Goal: Task Accomplishment & Management: Manage account settings

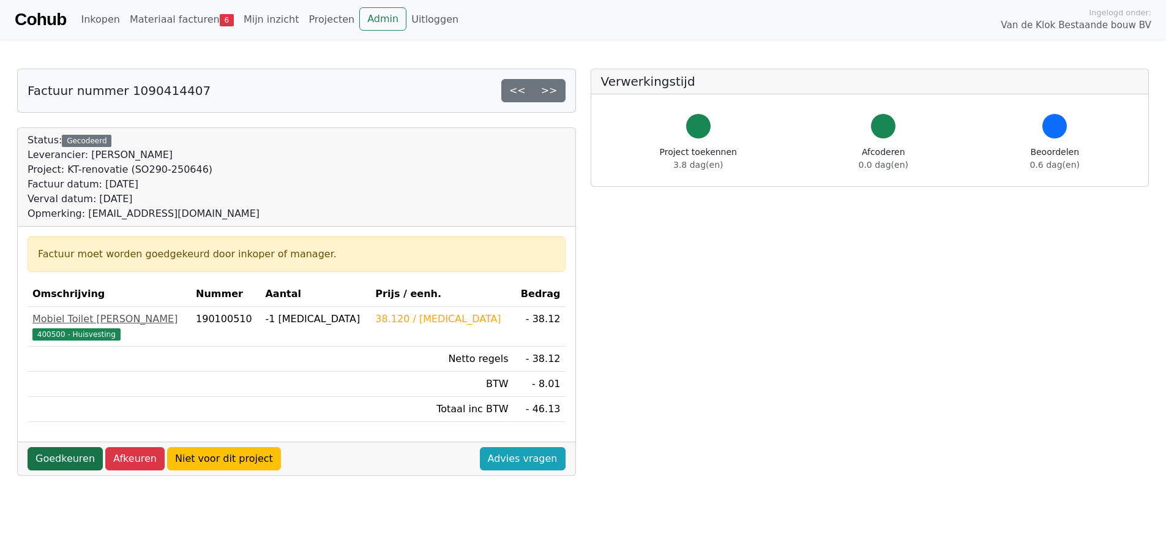
click at [61, 455] on link "Goedkeuren" at bounding box center [65, 458] width 75 height 23
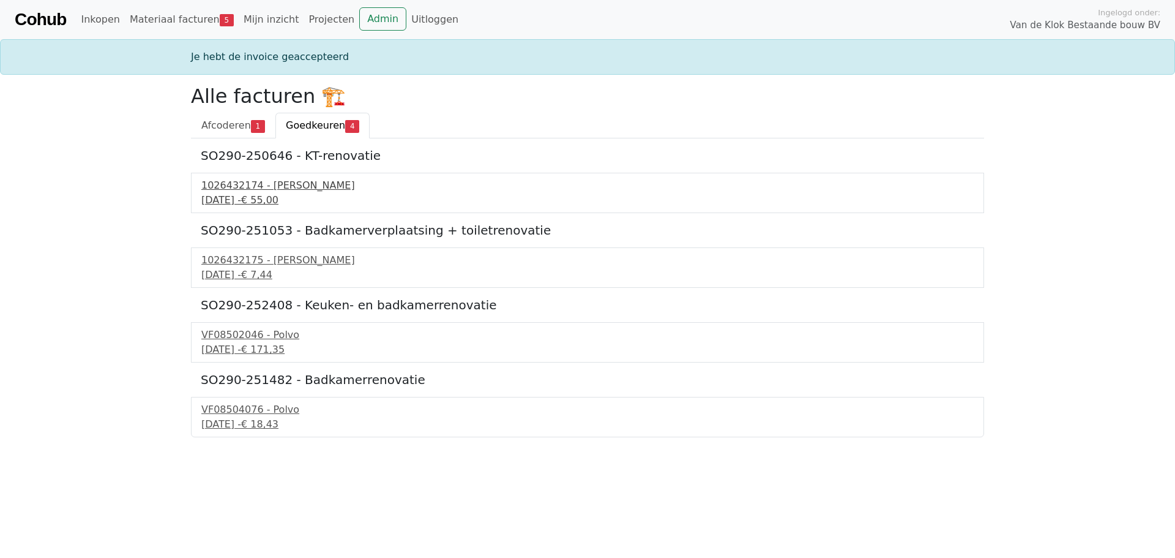
click at [286, 199] on div "19 september 2025 - € 55,00" at bounding box center [587, 200] width 772 height 15
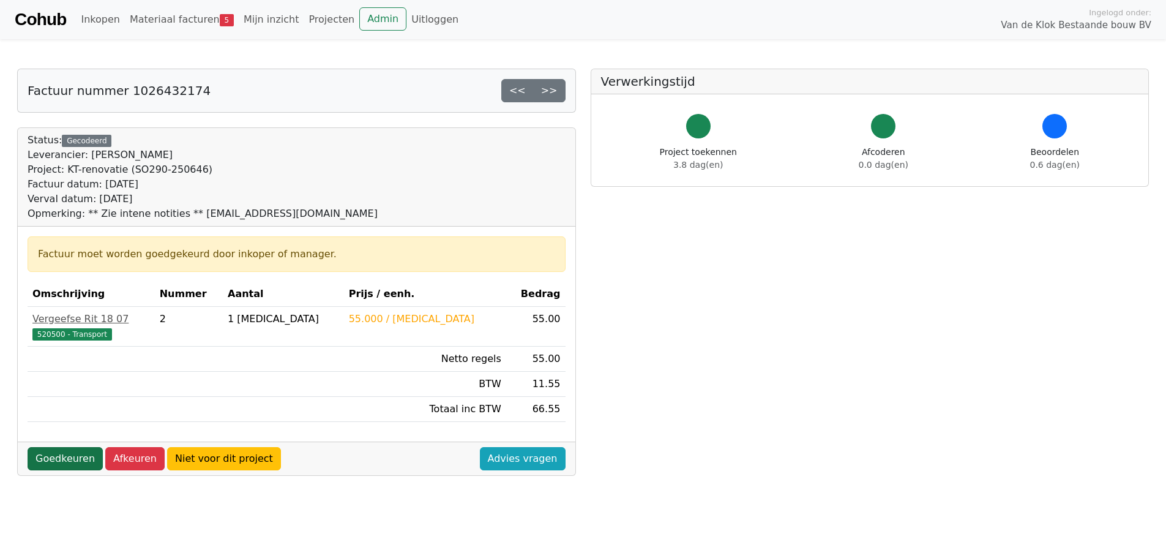
click at [45, 454] on link "Goedkeuren" at bounding box center [65, 458] width 75 height 23
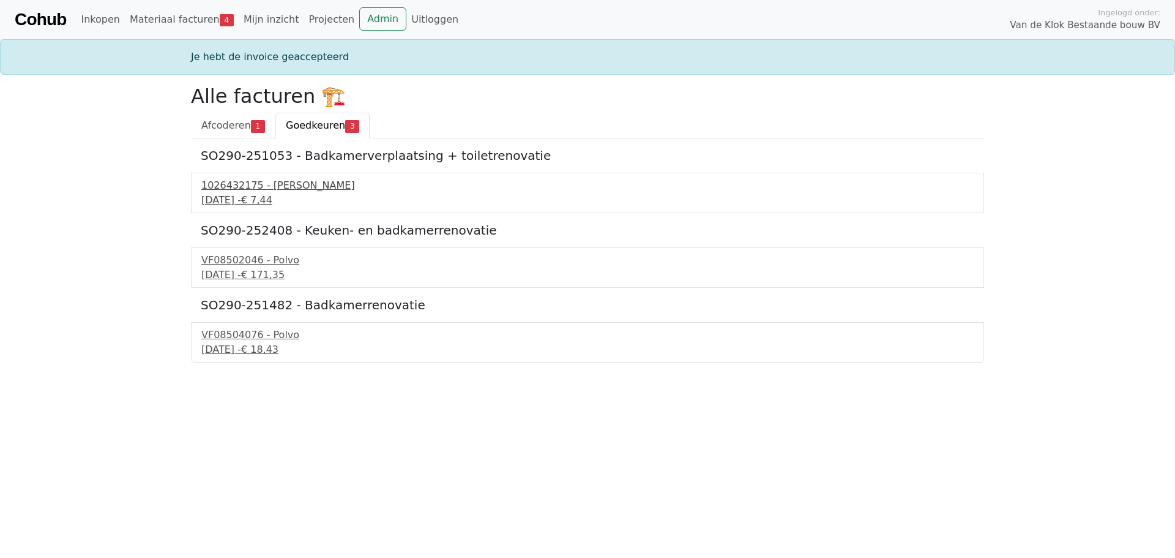
click at [277, 204] on div "19 september 2025 - € 7,44" at bounding box center [587, 200] width 772 height 15
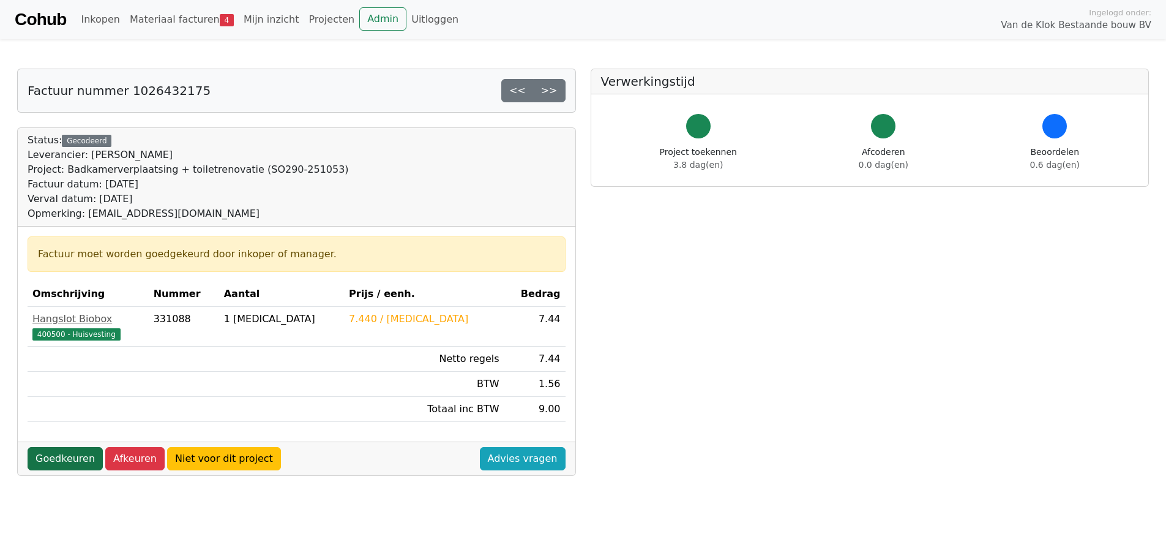
click at [77, 451] on link "Goedkeuren" at bounding box center [65, 458] width 75 height 23
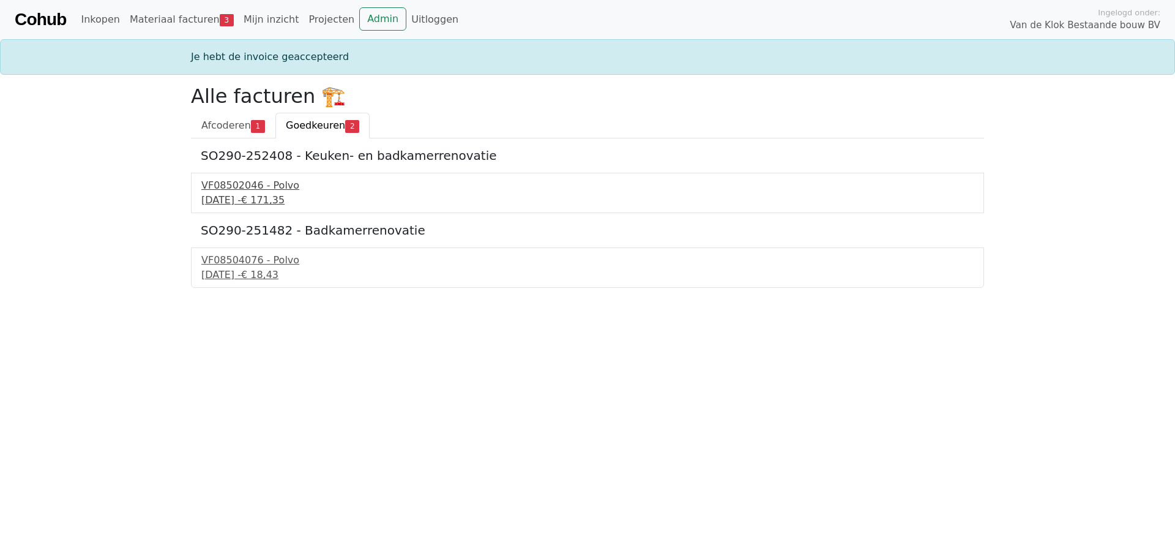
click at [278, 199] on div "[DATE] - € 171,35" at bounding box center [587, 200] width 772 height 15
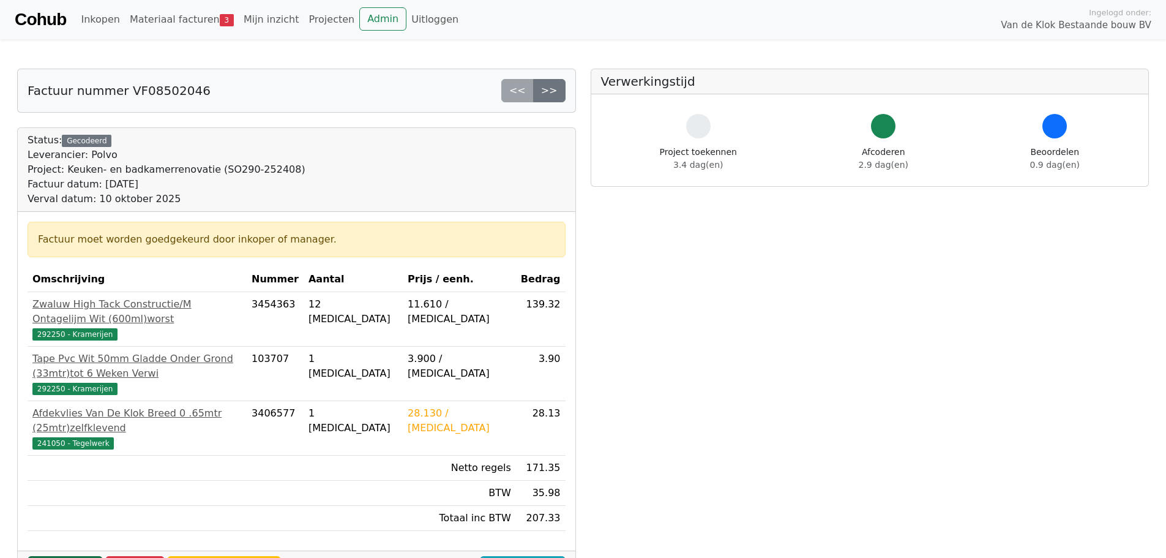
click at [54, 556] on link "Goedkeuren" at bounding box center [65, 567] width 75 height 23
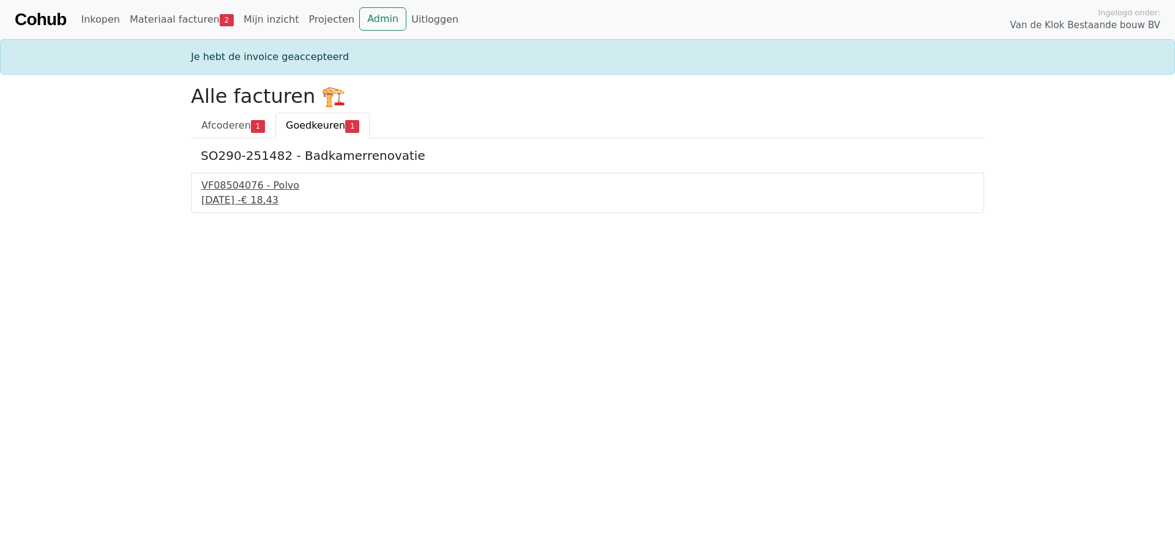
click at [266, 201] on div "22 september 2025 - € 18,43" at bounding box center [587, 200] width 772 height 15
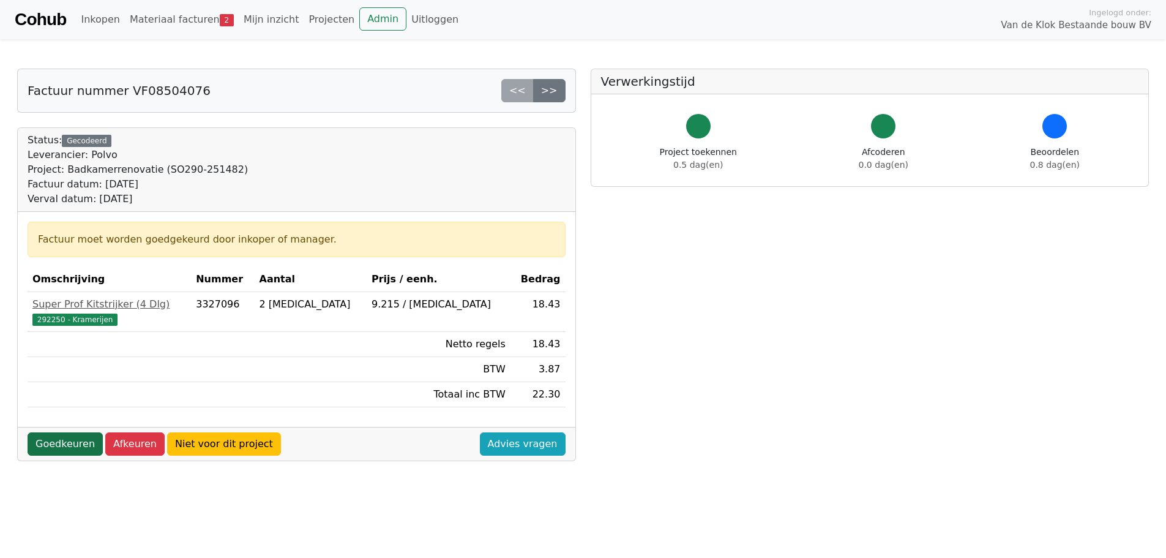
click at [62, 447] on link "Goedkeuren" at bounding box center [65, 443] width 75 height 23
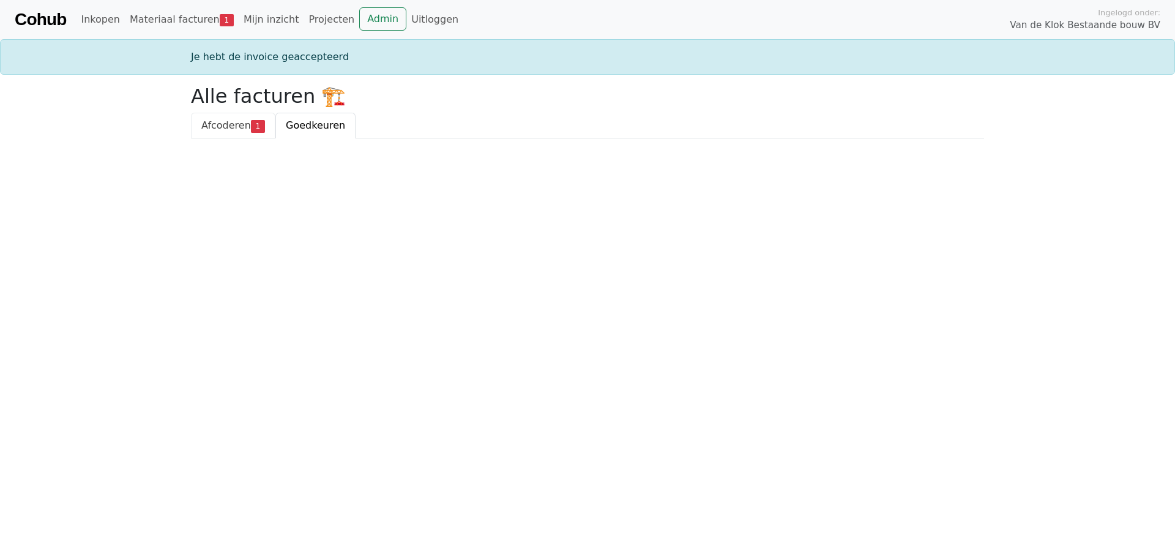
click at [236, 131] on span "Afcoderen" at bounding box center [226, 125] width 50 height 12
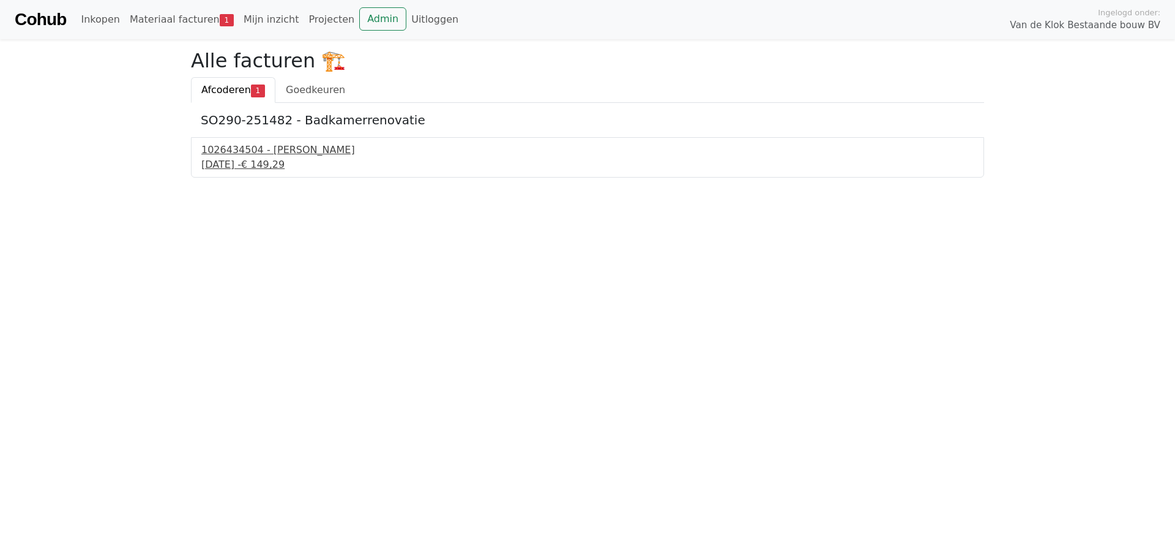
click at [248, 146] on div "1026434504 - [PERSON_NAME]" at bounding box center [587, 150] width 772 height 15
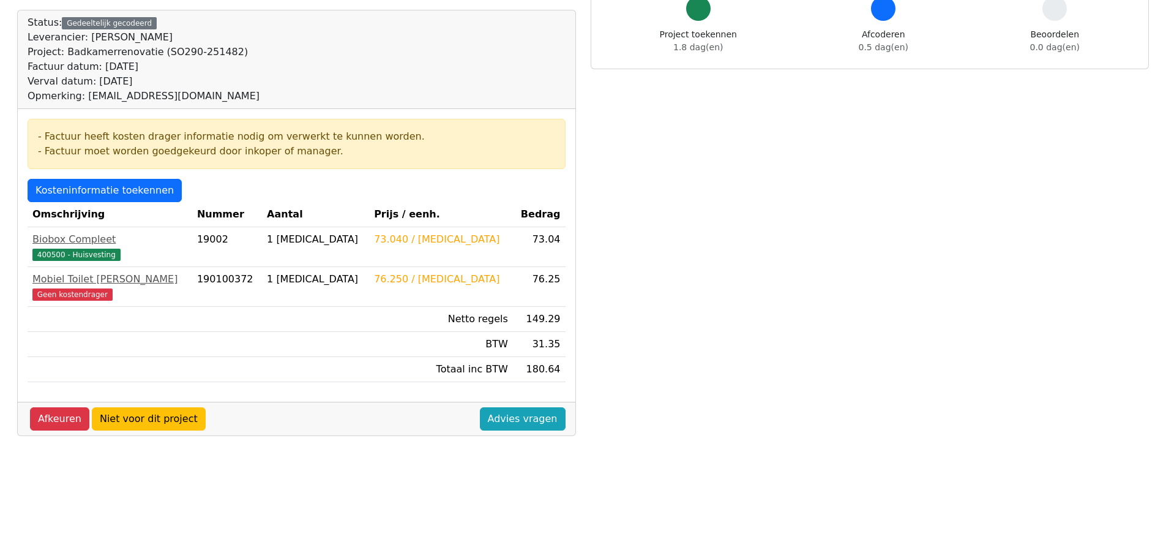
scroll to position [122, 0]
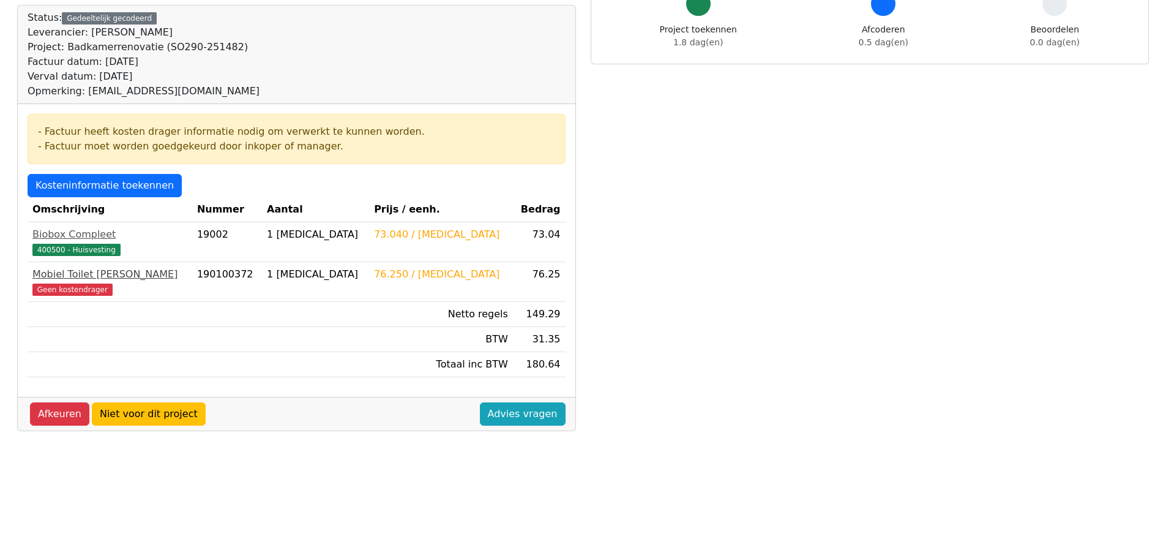
click at [84, 291] on span "Geen kostendrager" at bounding box center [72, 289] width 80 height 12
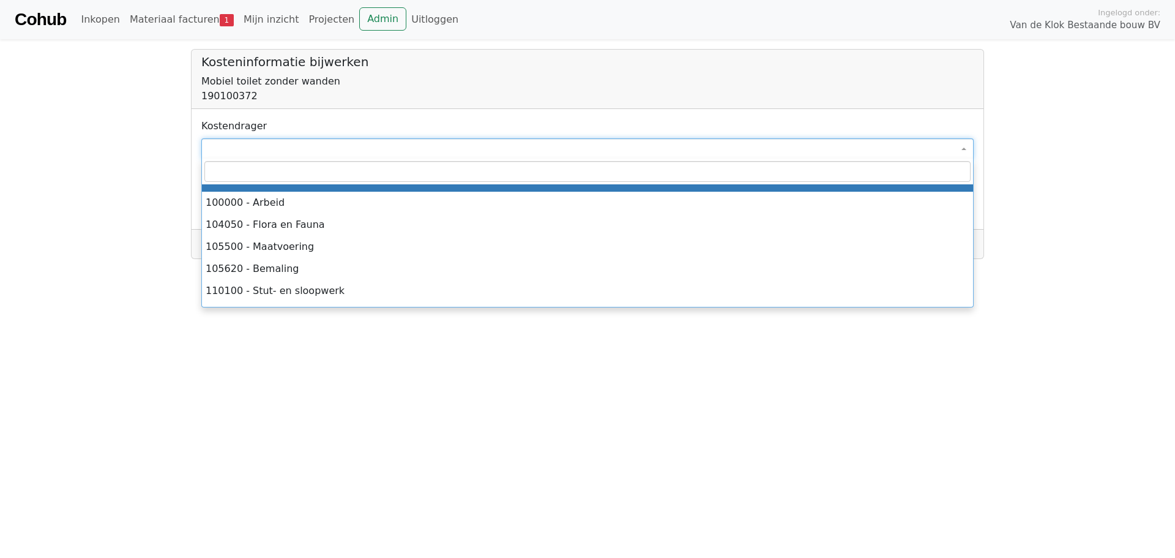
click at [241, 156] on span at bounding box center [587, 148] width 772 height 21
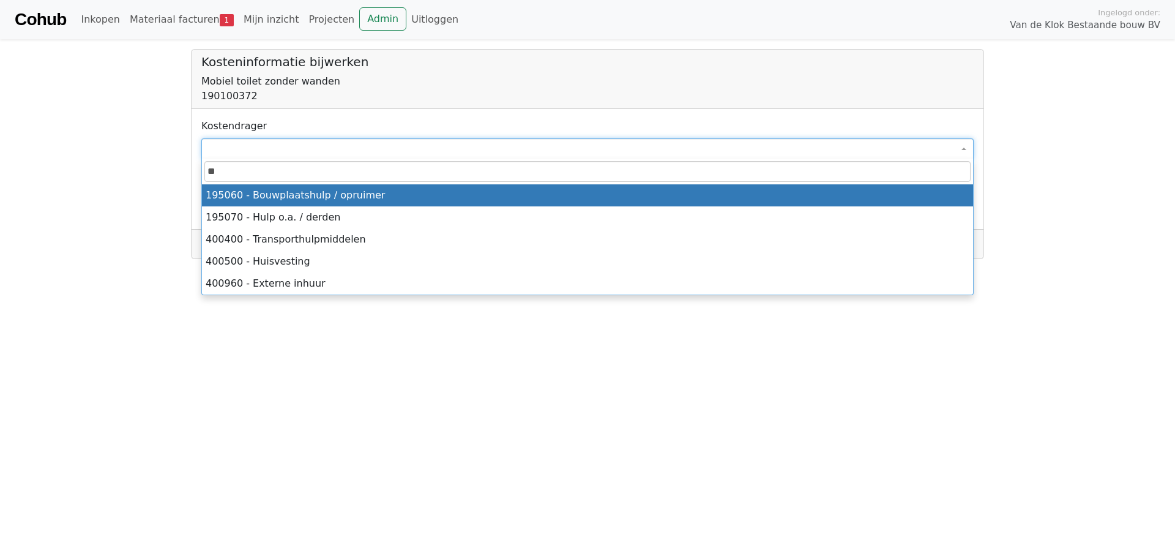
type input "***"
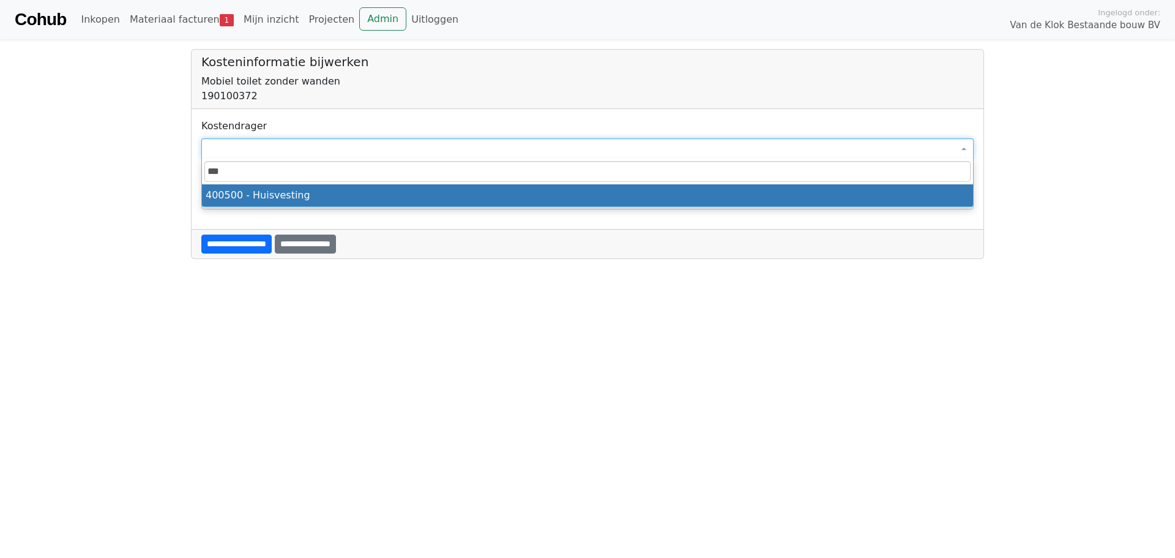
select select "****"
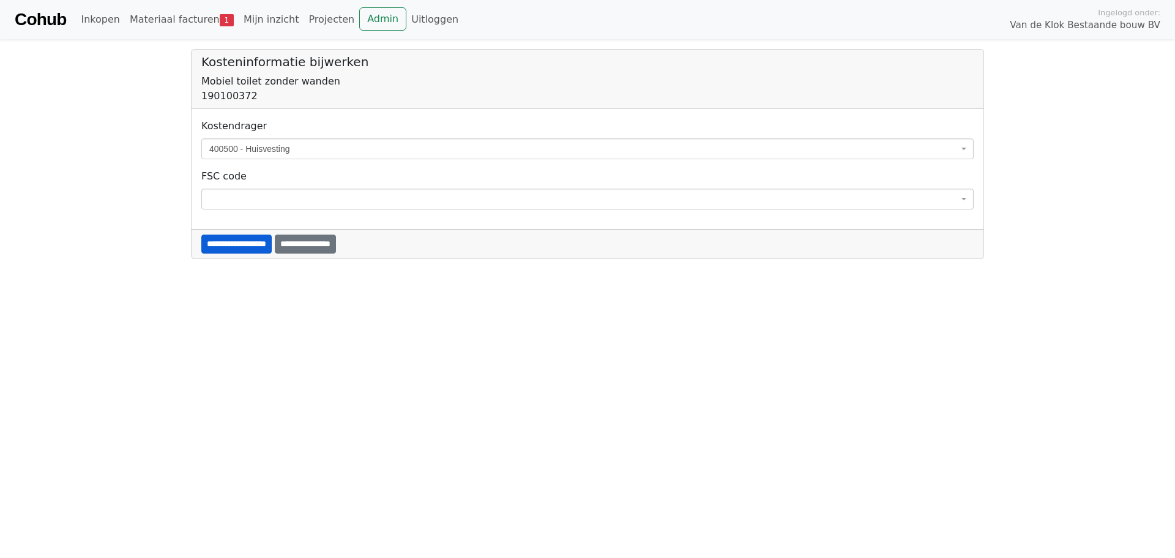
click at [265, 247] on input "**********" at bounding box center [236, 243] width 70 height 19
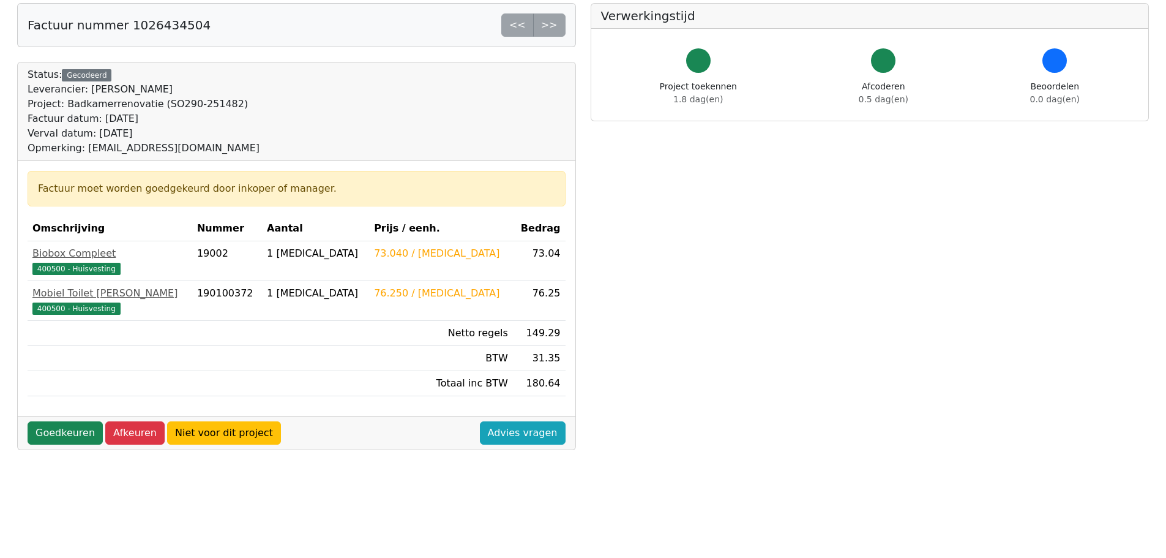
scroll to position [122, 0]
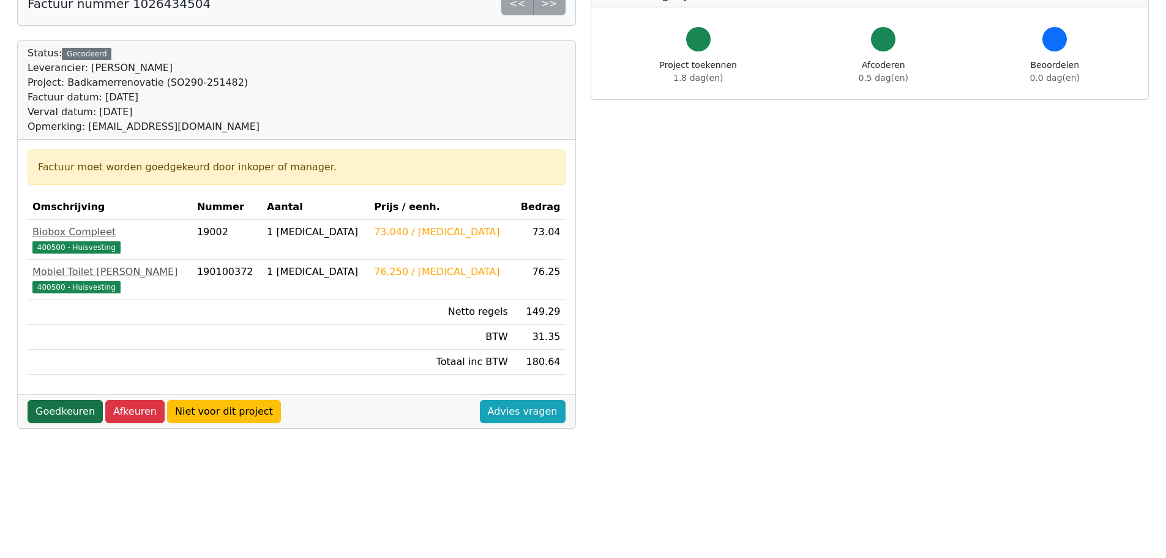
click at [71, 413] on link "Goedkeuren" at bounding box center [65, 411] width 75 height 23
